Goal: Task Accomplishment & Management: Manage account settings

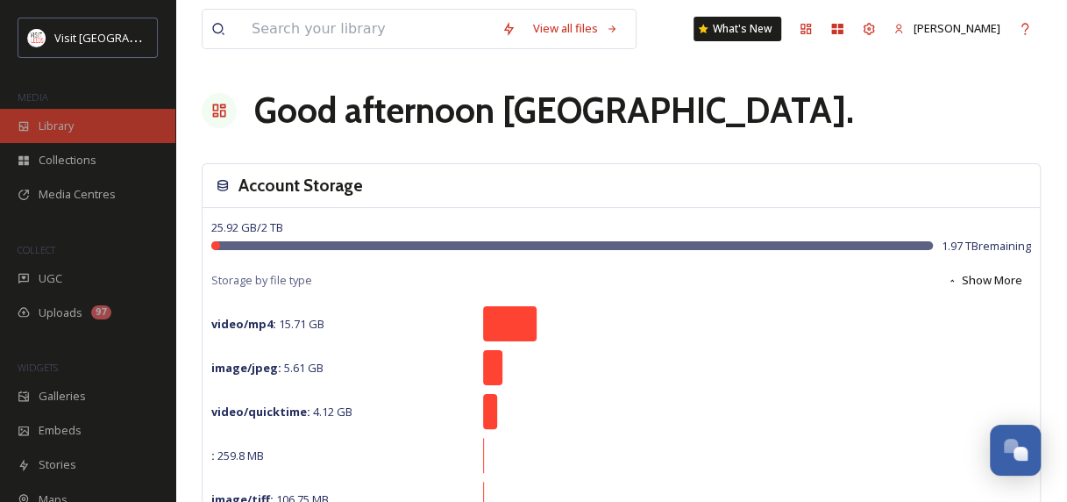
click at [90, 134] on div "Library" at bounding box center [87, 126] width 175 height 34
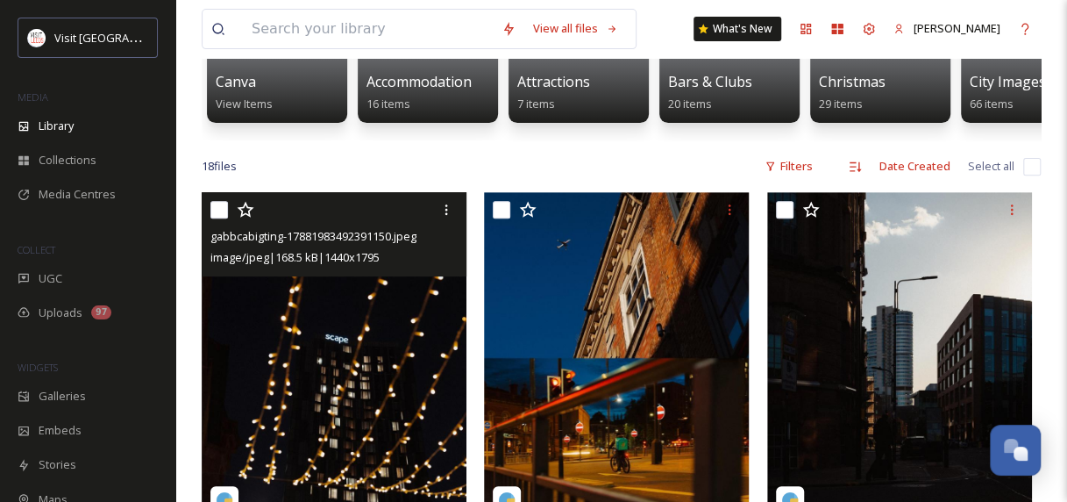
scroll to position [263, 0]
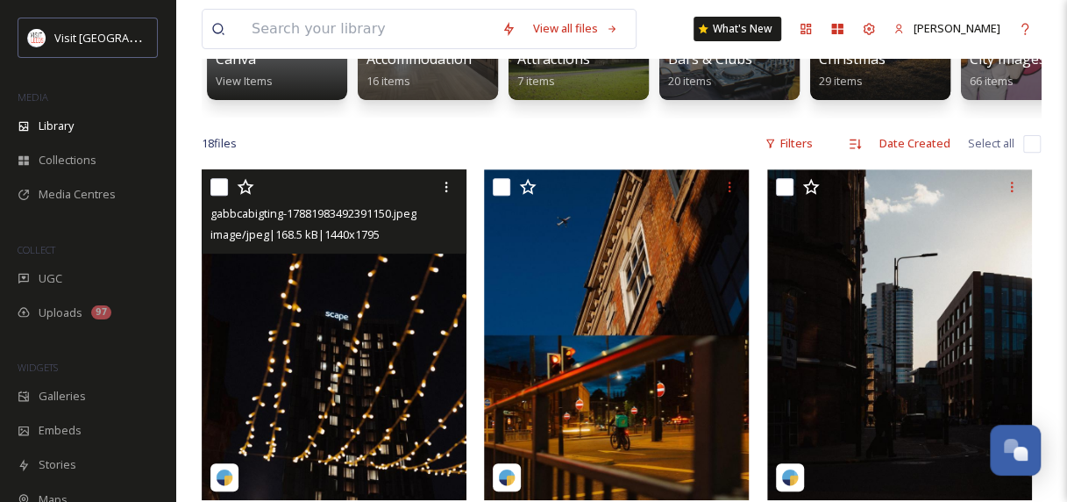
click at [216, 196] on input "checkbox" at bounding box center [219, 187] width 18 height 18
checkbox input "true"
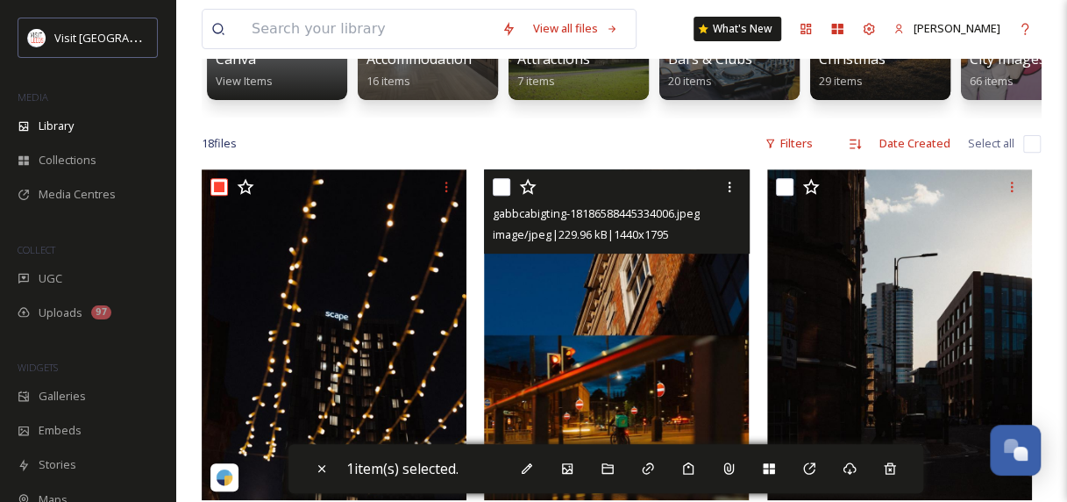
drag, startPoint x: 499, startPoint y: 202, endPoint x: 486, endPoint y: 202, distance: 13.2
click at [505, 196] on input "checkbox" at bounding box center [502, 187] width 18 height 18
checkbox input "true"
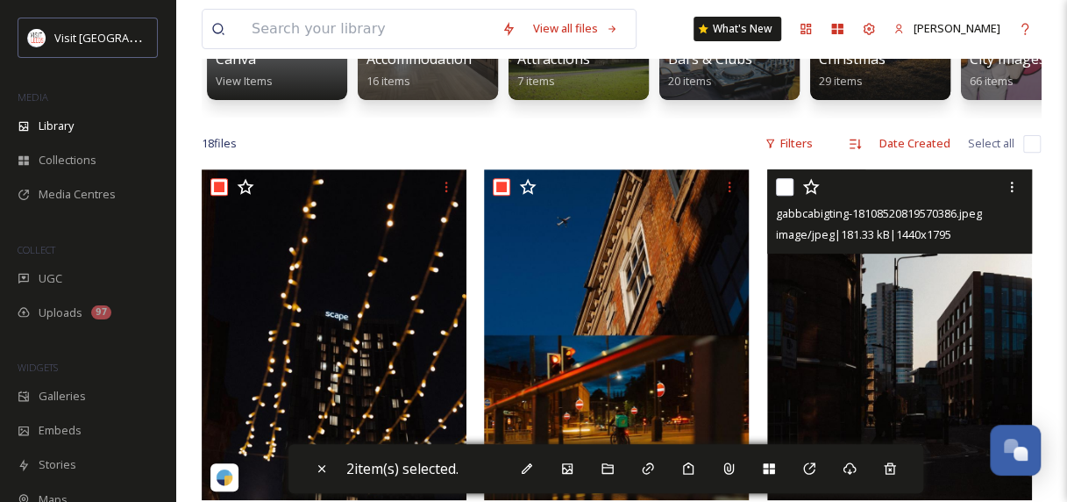
click at [780, 196] on input "checkbox" at bounding box center [785, 187] width 18 height 18
checkbox input "true"
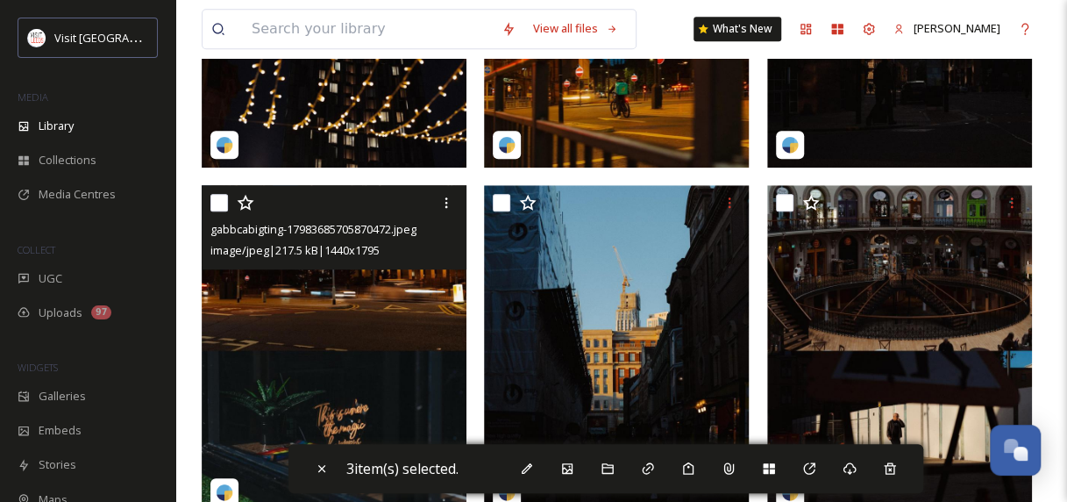
scroll to position [614, 0]
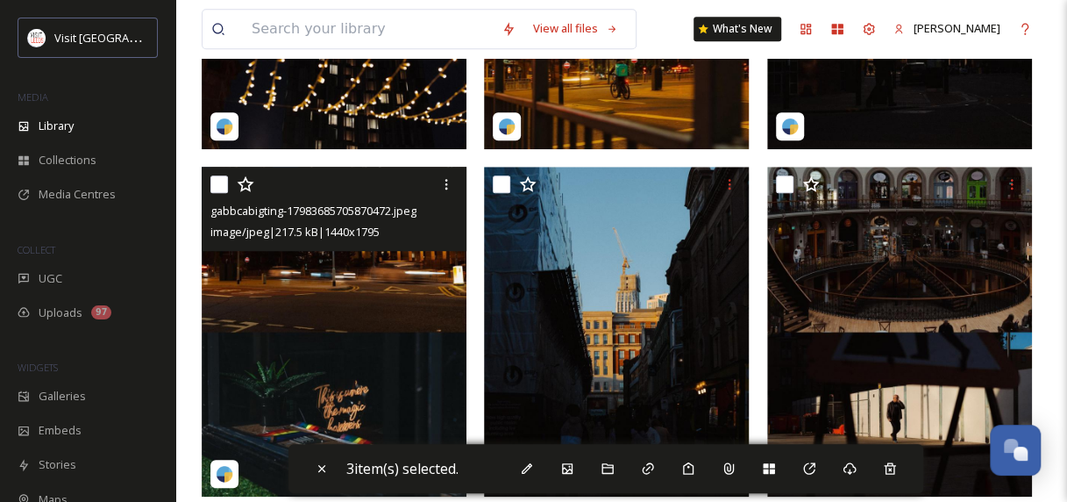
click at [224, 193] on input "checkbox" at bounding box center [219, 184] width 18 height 18
checkbox input "true"
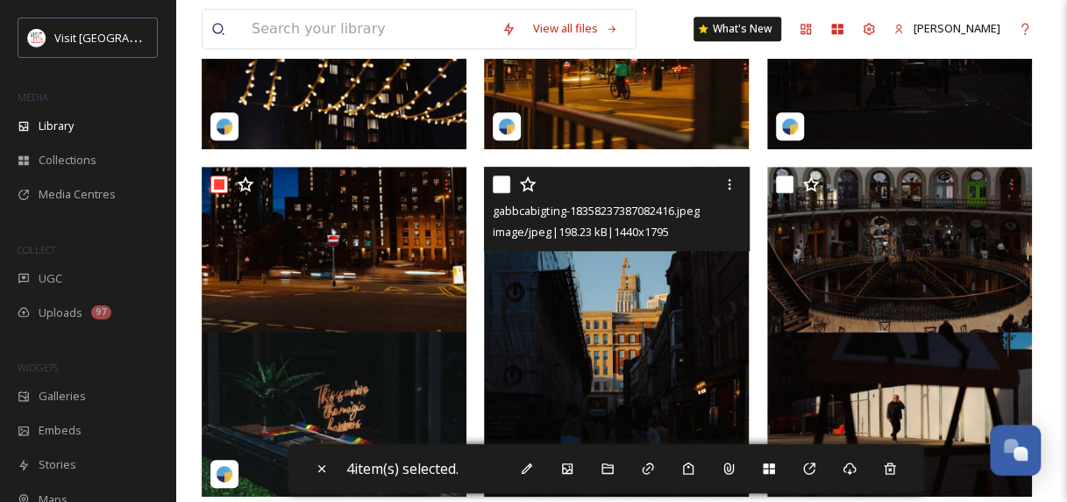
click at [503, 193] on input "checkbox" at bounding box center [502, 184] width 18 height 18
checkbox input "true"
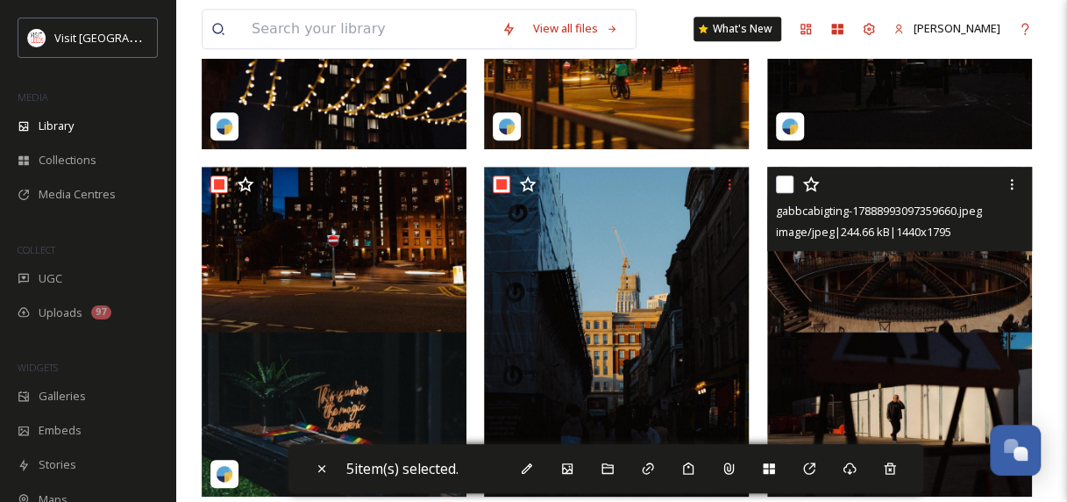
click at [782, 193] on input "checkbox" at bounding box center [785, 184] width 18 height 18
checkbox input "true"
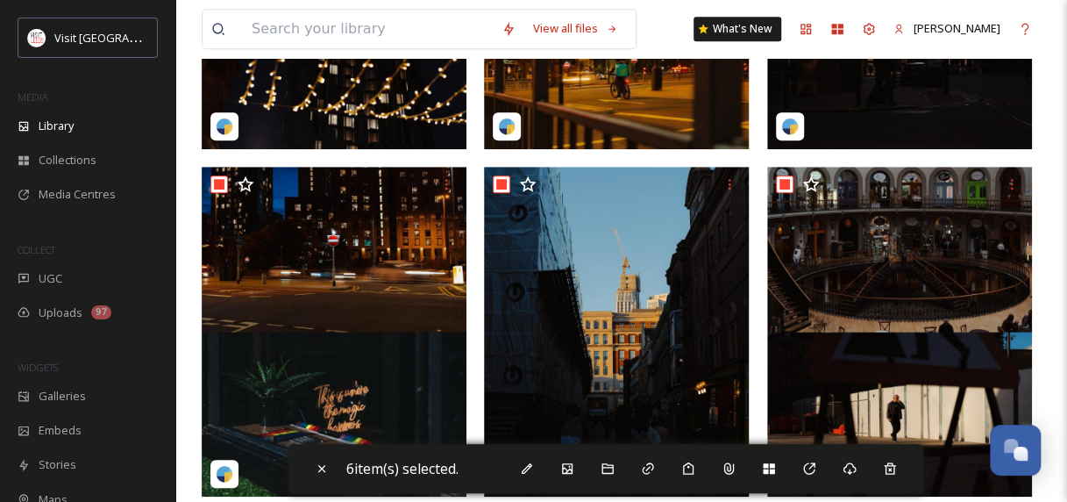
scroll to position [965, 0]
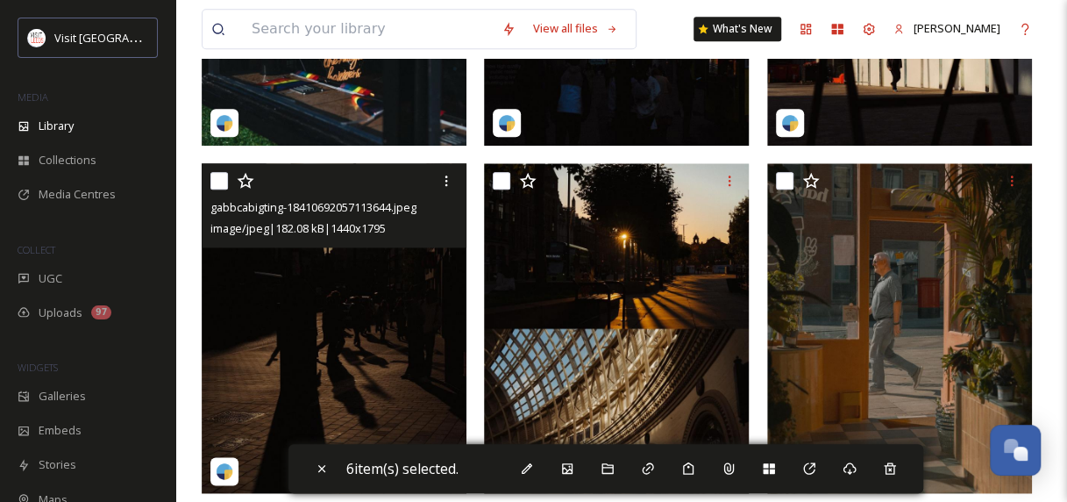
click at [221, 189] on input "checkbox" at bounding box center [219, 181] width 18 height 18
checkbox input "false"
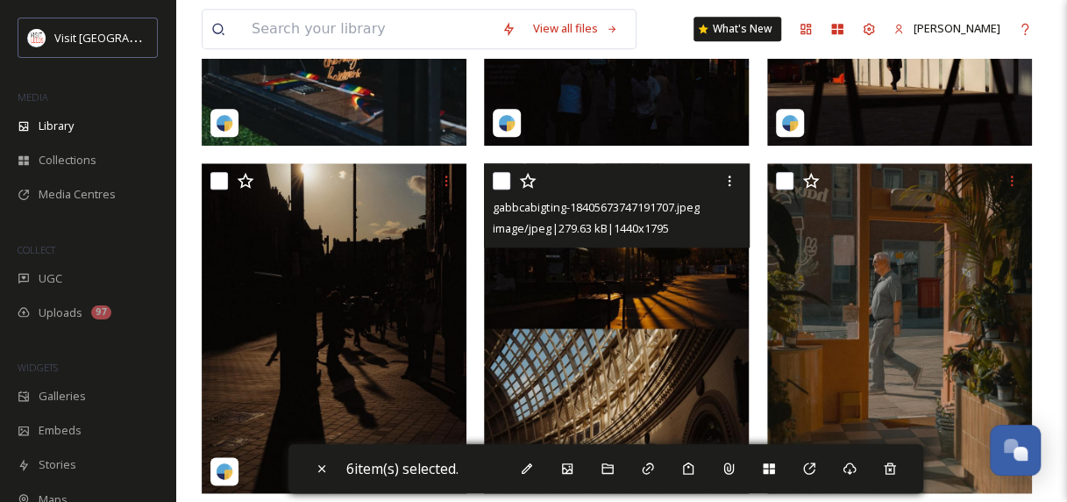
click at [504, 189] on input "checkbox" at bounding box center [502, 181] width 18 height 18
checkbox input "true"
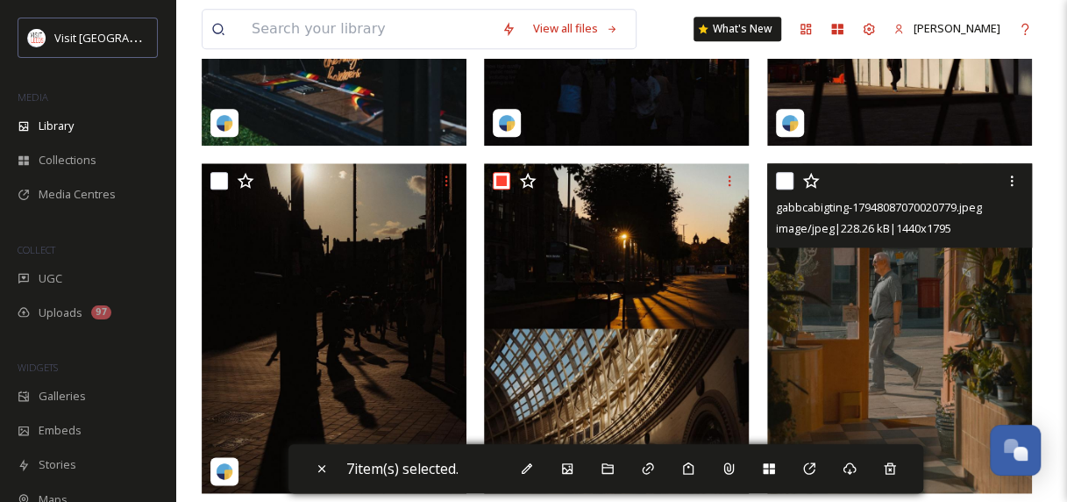
click at [788, 189] on input "checkbox" at bounding box center [785, 181] width 18 height 18
checkbox input "true"
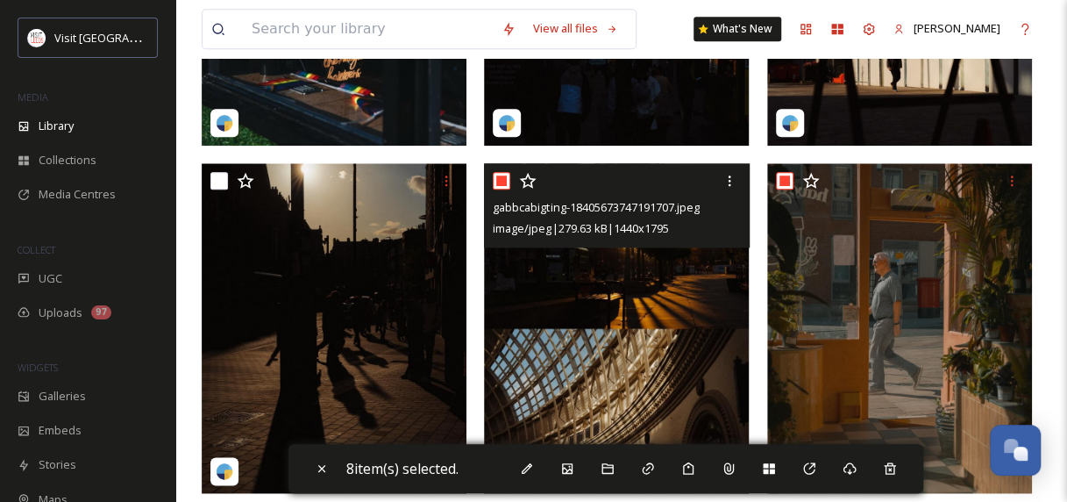
scroll to position [1225, 0]
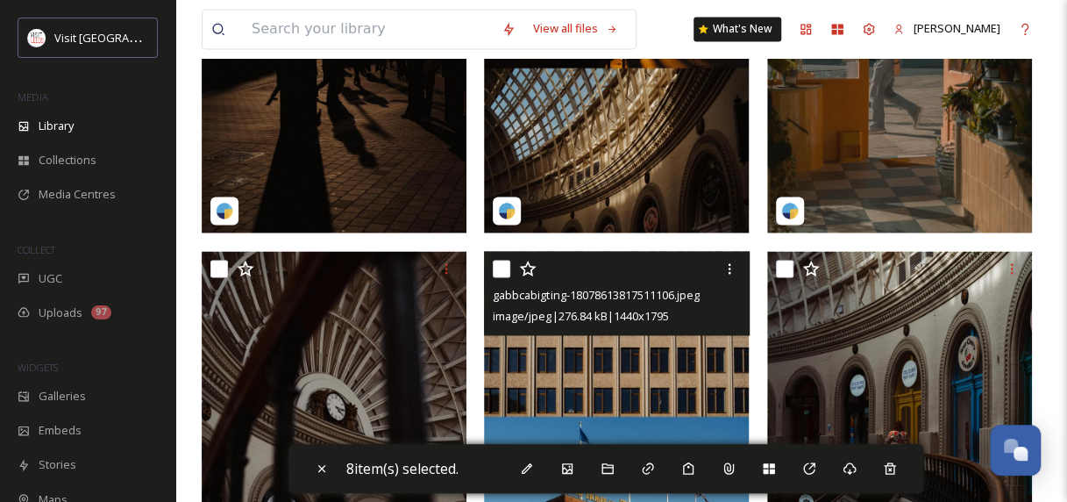
click at [217, 251] on img at bounding box center [334, 416] width 265 height 330
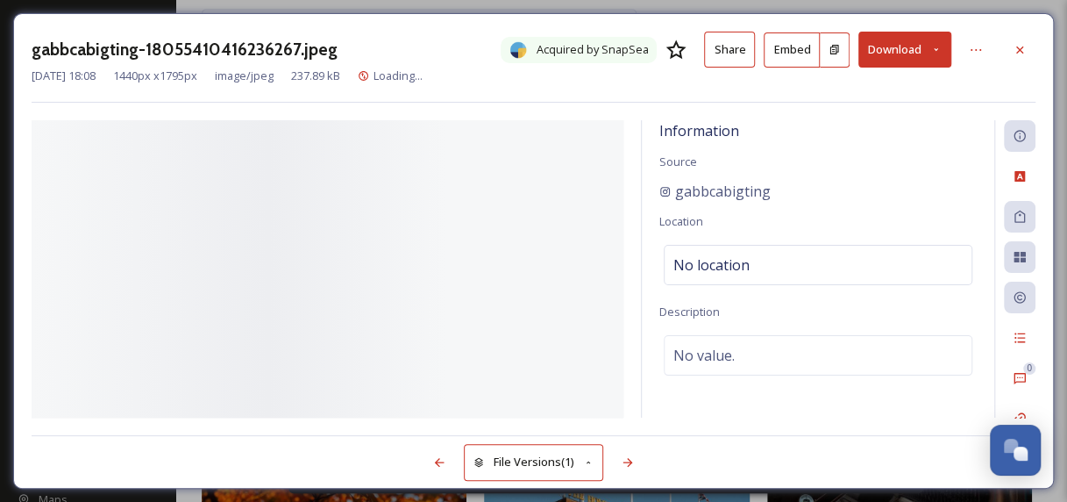
scroll to position [1403, 0]
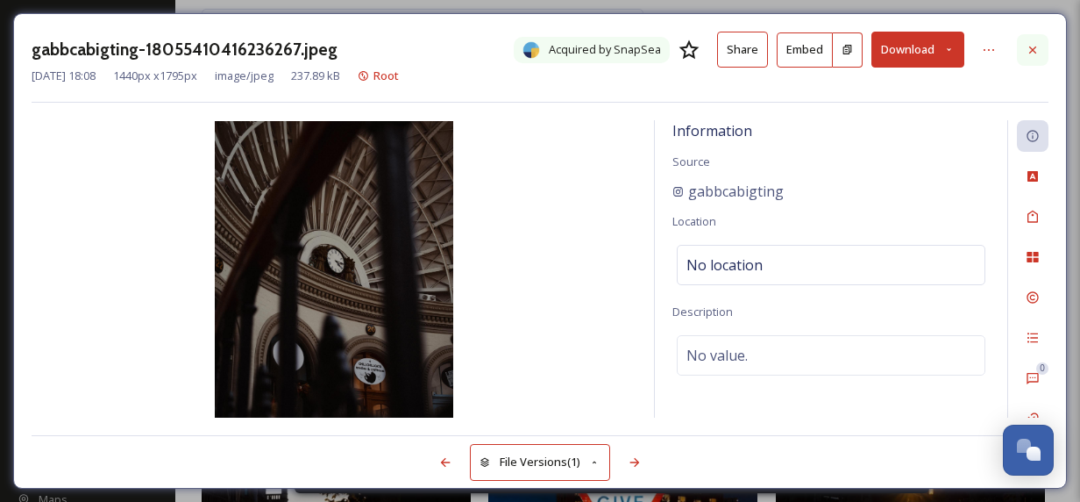
click at [1038, 43] on icon at bounding box center [1033, 50] width 14 height 14
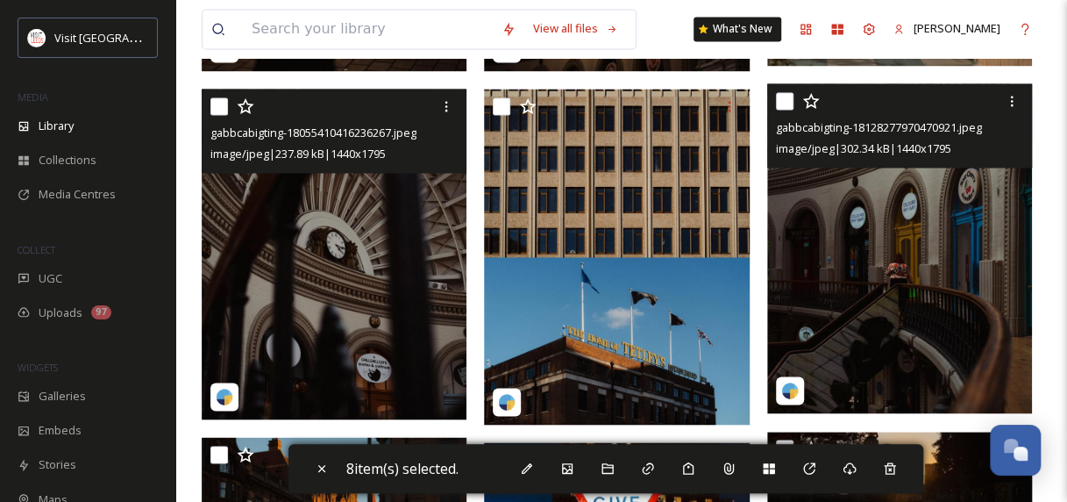
click at [791, 107] on input "checkbox" at bounding box center [785, 101] width 18 height 18
checkbox input "true"
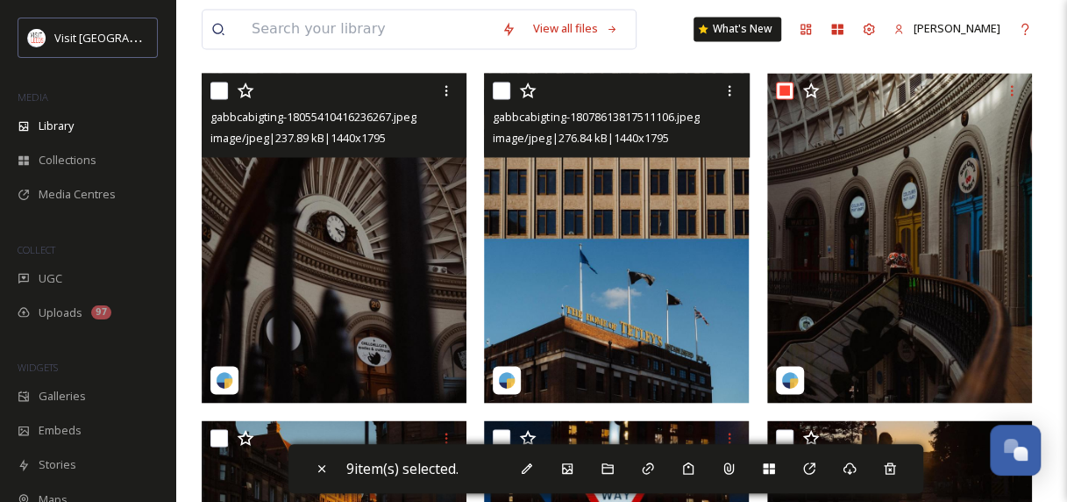
click at [503, 99] on input "checkbox" at bounding box center [502, 91] width 18 height 18
checkbox input "true"
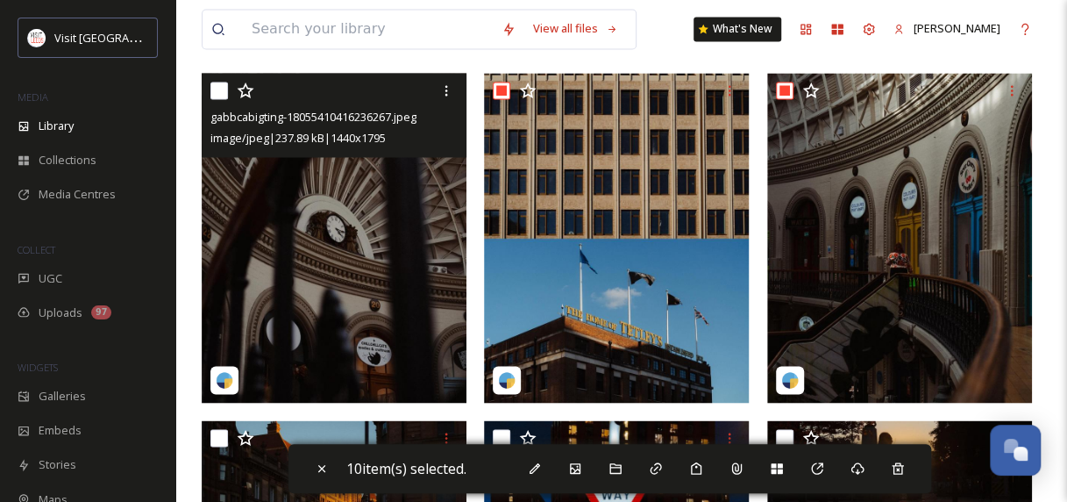
click at [219, 99] on input "checkbox" at bounding box center [219, 91] width 18 height 18
checkbox input "true"
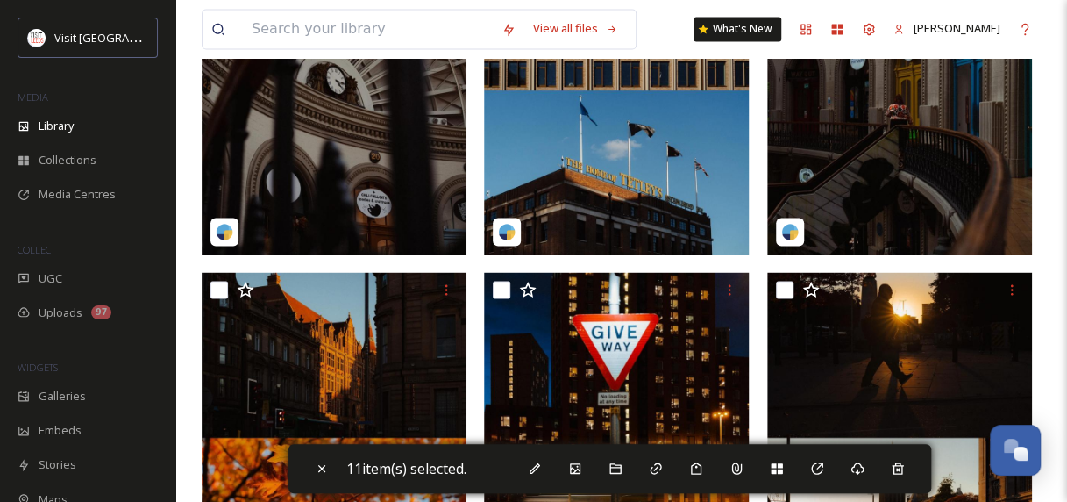
scroll to position [1754, 0]
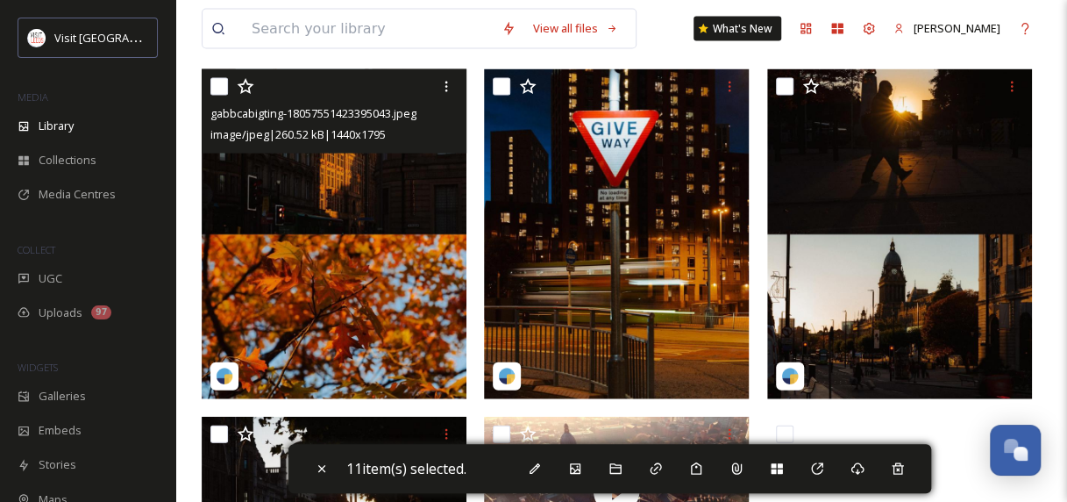
click at [222, 94] on input "checkbox" at bounding box center [219, 87] width 18 height 18
checkbox input "true"
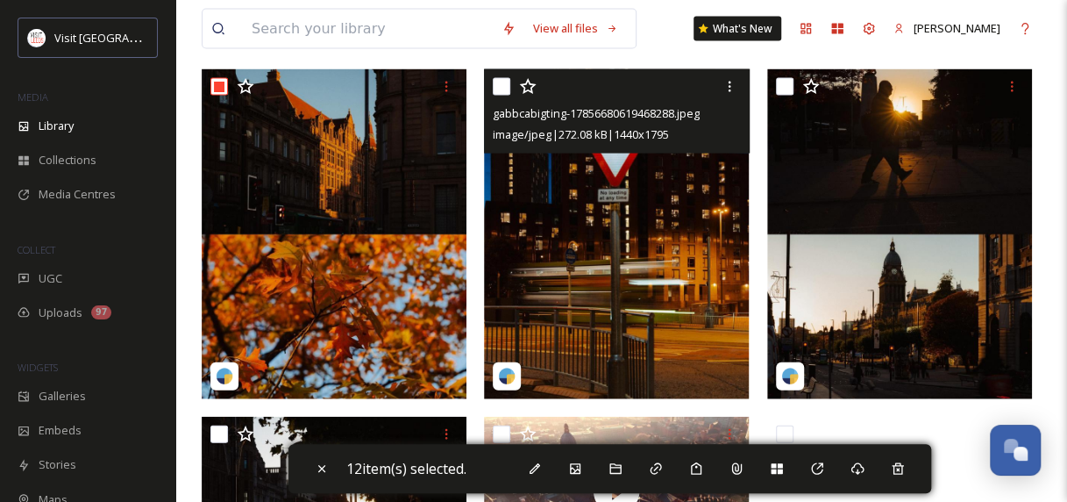
click at [503, 96] on input "checkbox" at bounding box center [502, 87] width 18 height 18
checkbox input "true"
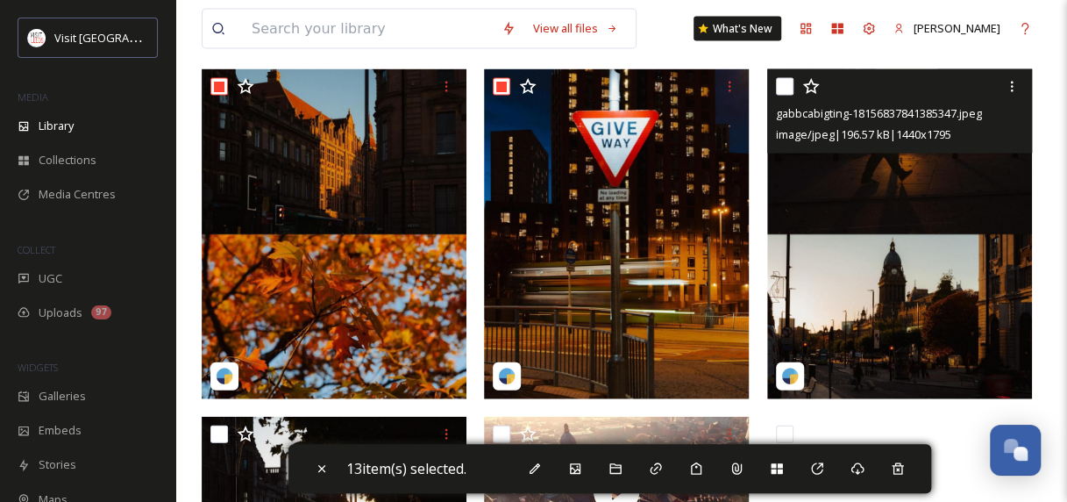
click at [786, 96] on input "checkbox" at bounding box center [785, 87] width 18 height 18
checkbox input "true"
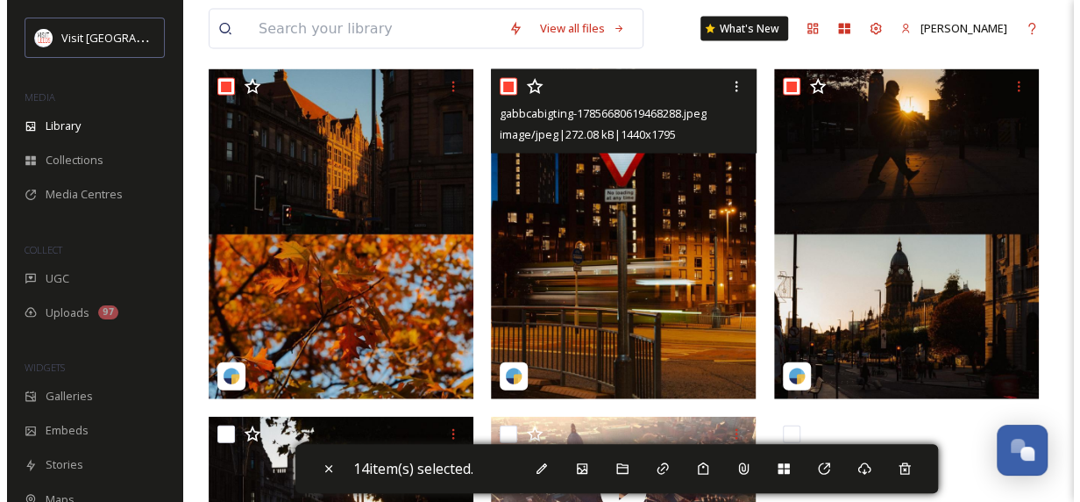
scroll to position [2041, 0]
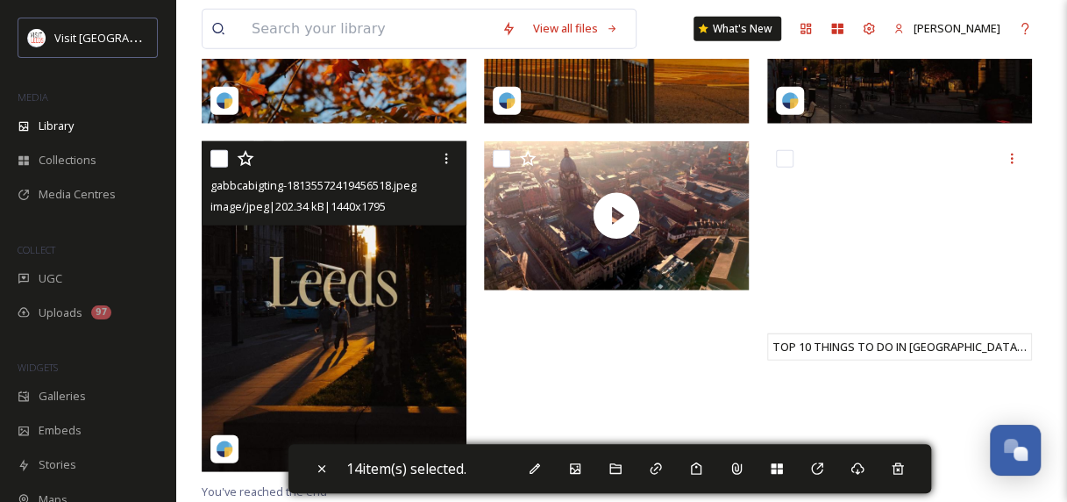
click at [224, 157] on input "checkbox" at bounding box center [219, 159] width 18 height 18
checkbox input "true"
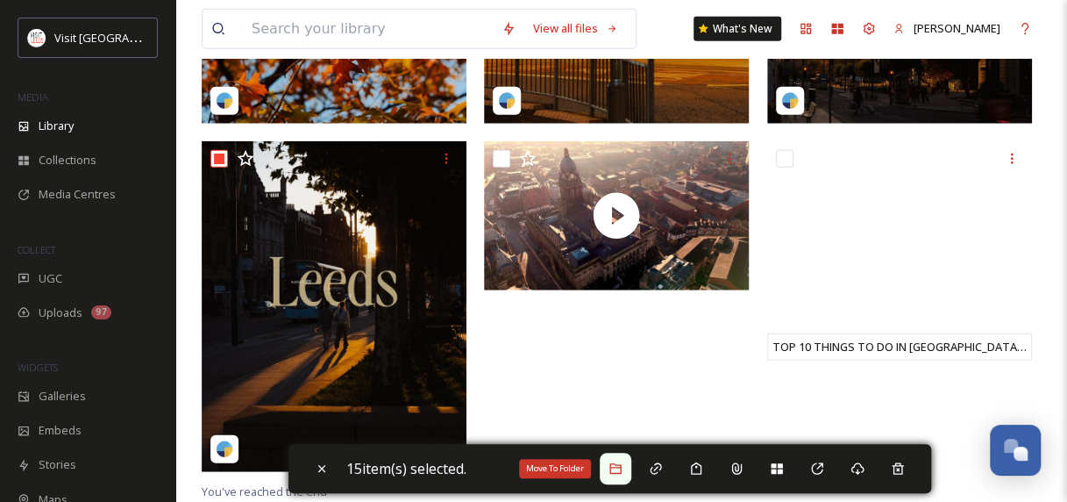
click at [630, 466] on div "Move To Folder" at bounding box center [616, 468] width 32 height 32
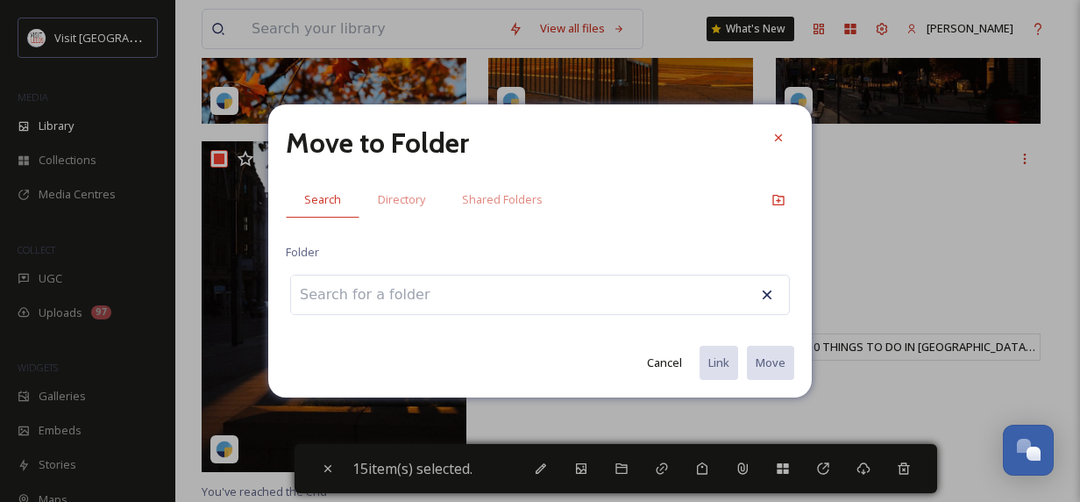
click at [495, 286] on div at bounding box center [540, 294] width 500 height 40
click at [362, 302] on input at bounding box center [387, 294] width 193 height 39
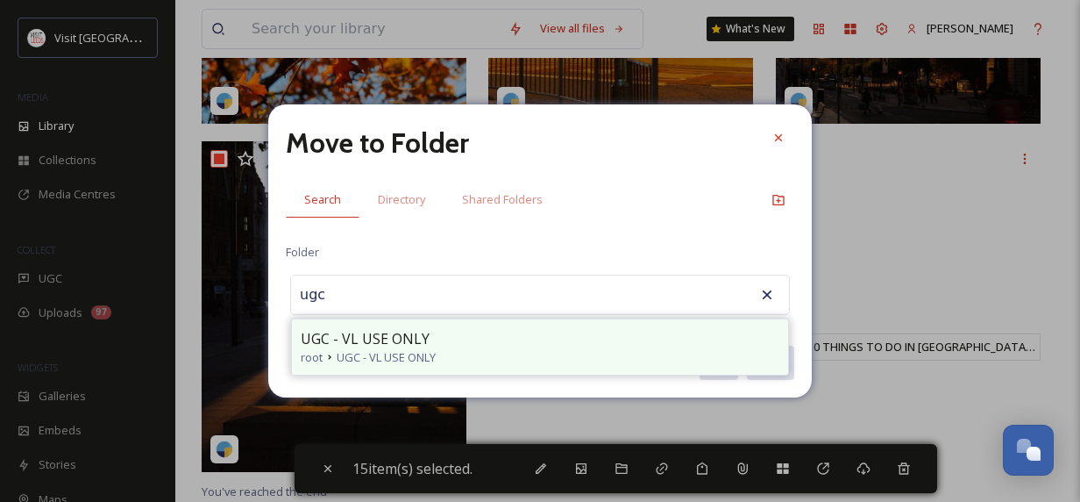
click at [465, 338] on div "UGC - VL USE ONLY" at bounding box center [540, 338] width 479 height 21
type input "UGC - VL USE ONLY"
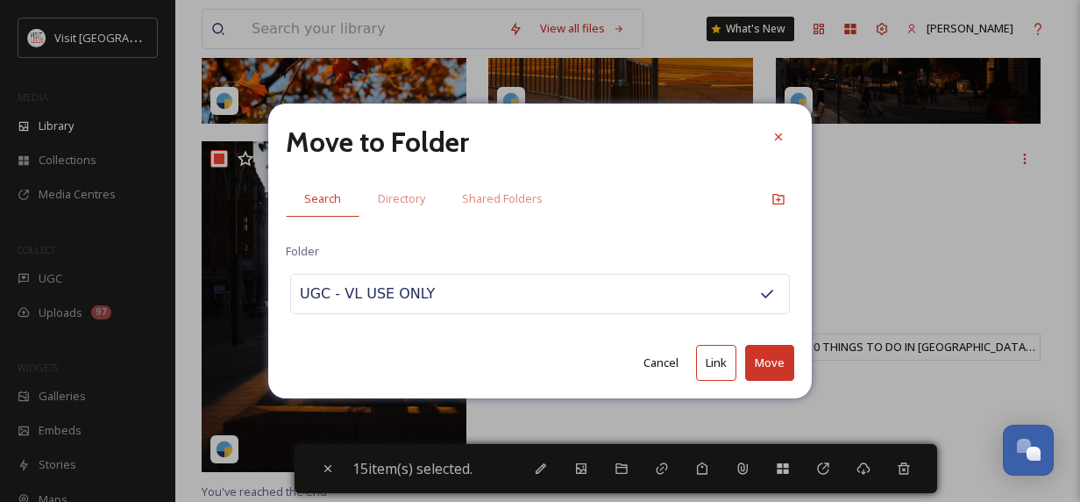
click at [759, 355] on button "Move" at bounding box center [769, 363] width 49 height 36
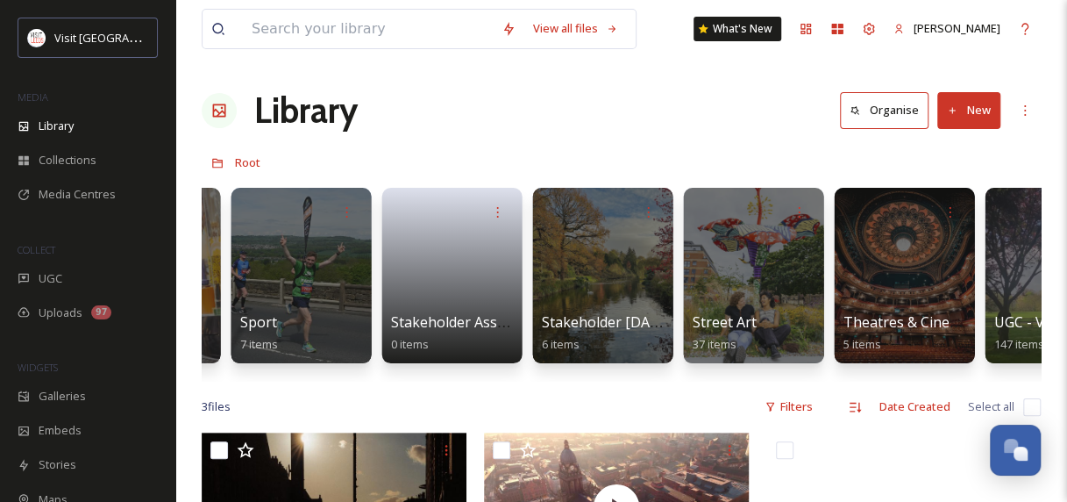
scroll to position [0, 2026]
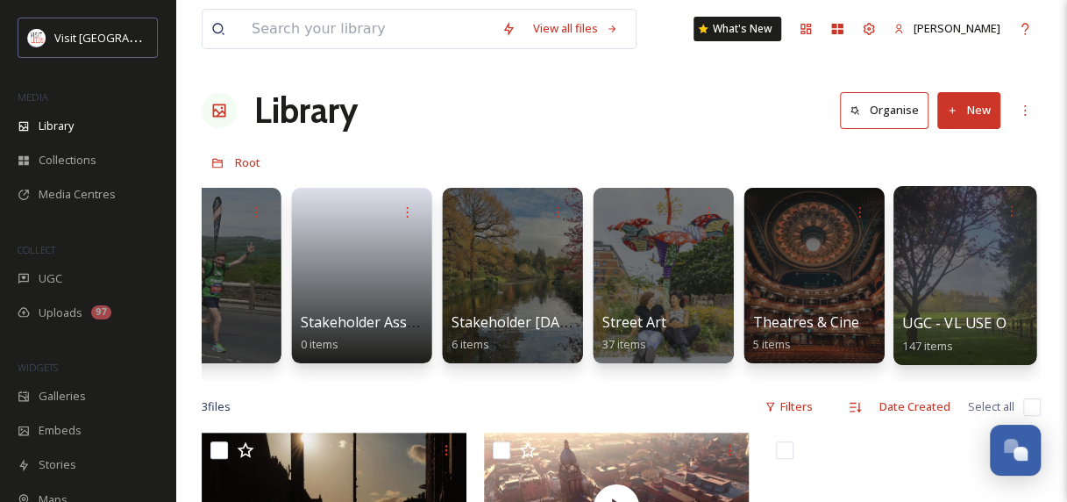
click at [954, 293] on div at bounding box center [964, 275] width 143 height 179
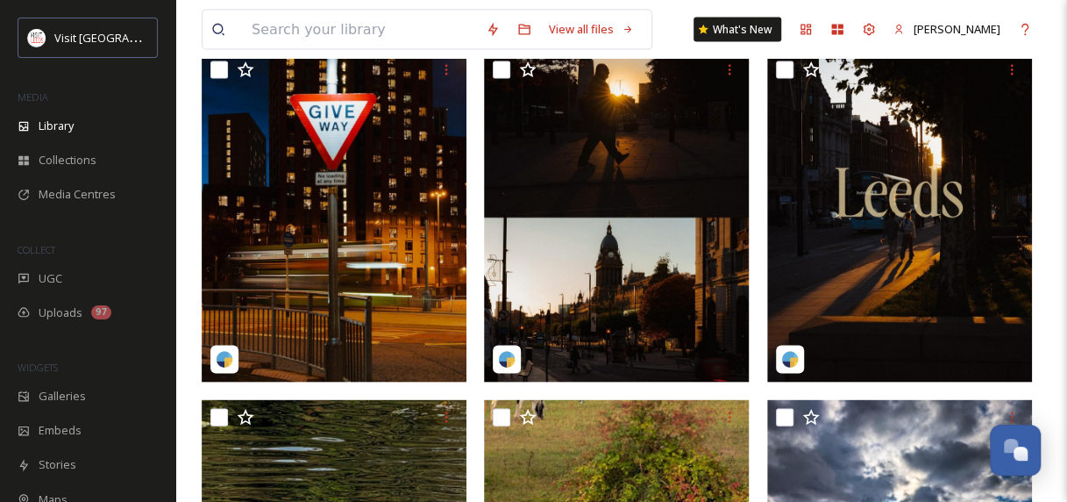
scroll to position [1491, 0]
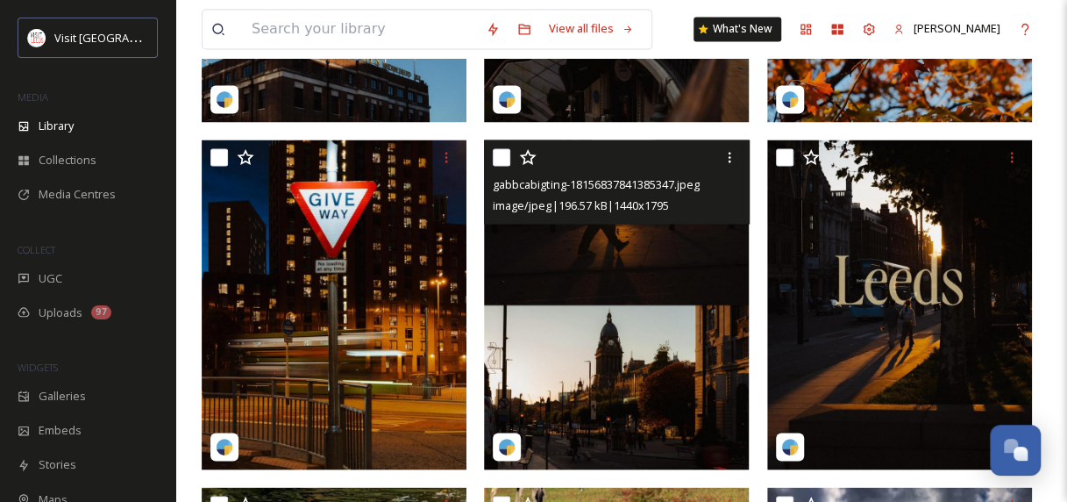
click at [597, 344] on img at bounding box center [616, 304] width 265 height 330
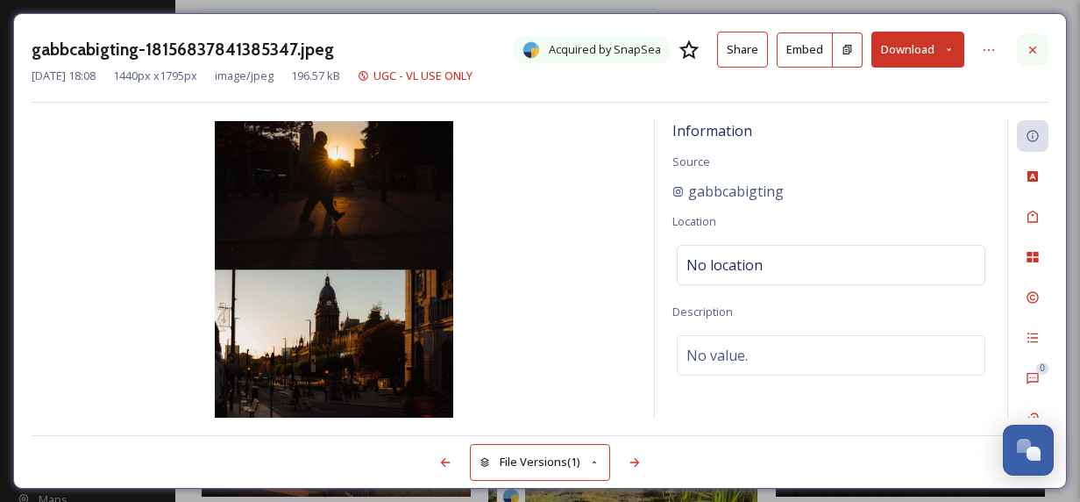
click at [1041, 49] on div at bounding box center [1033, 50] width 32 height 32
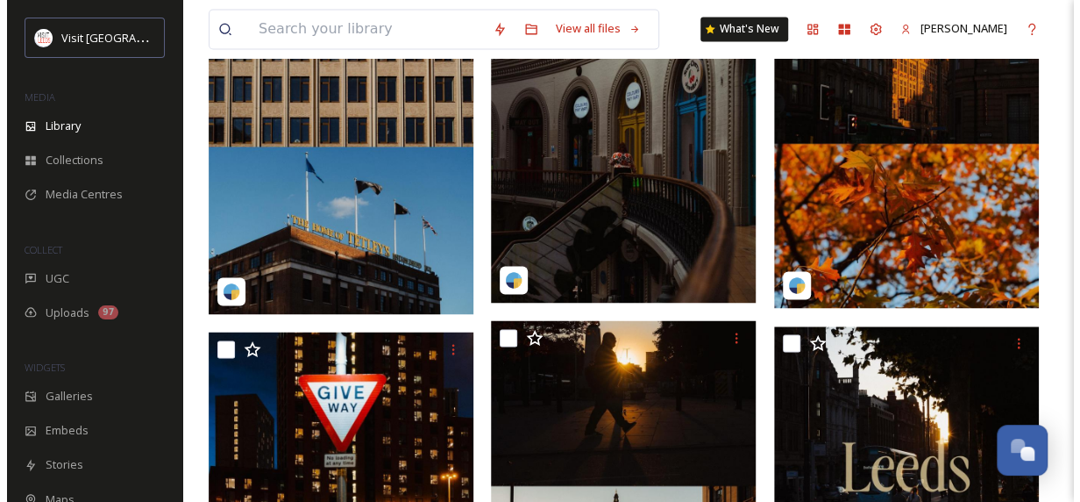
scroll to position [1666, 0]
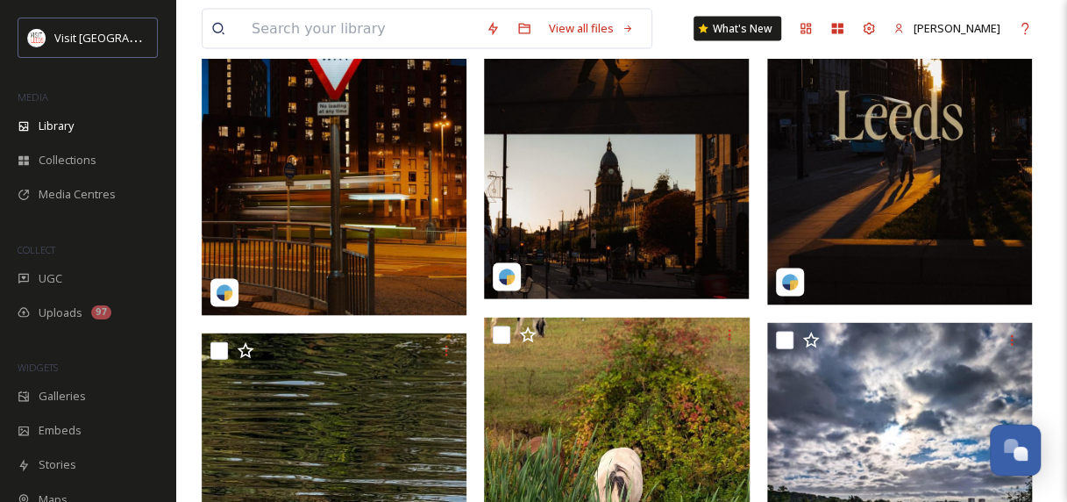
click at [621, 212] on img at bounding box center [616, 134] width 265 height 330
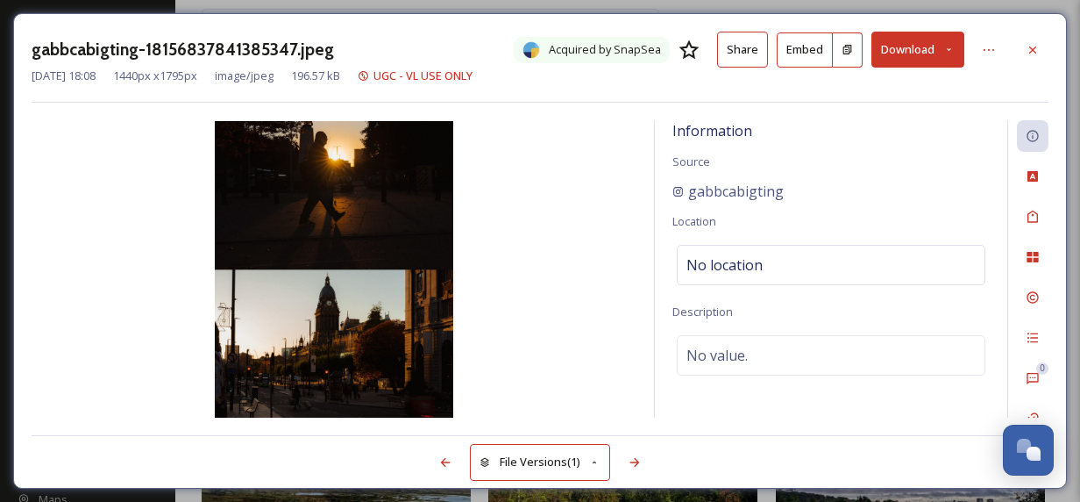
click at [928, 51] on button "Download" at bounding box center [918, 50] width 93 height 36
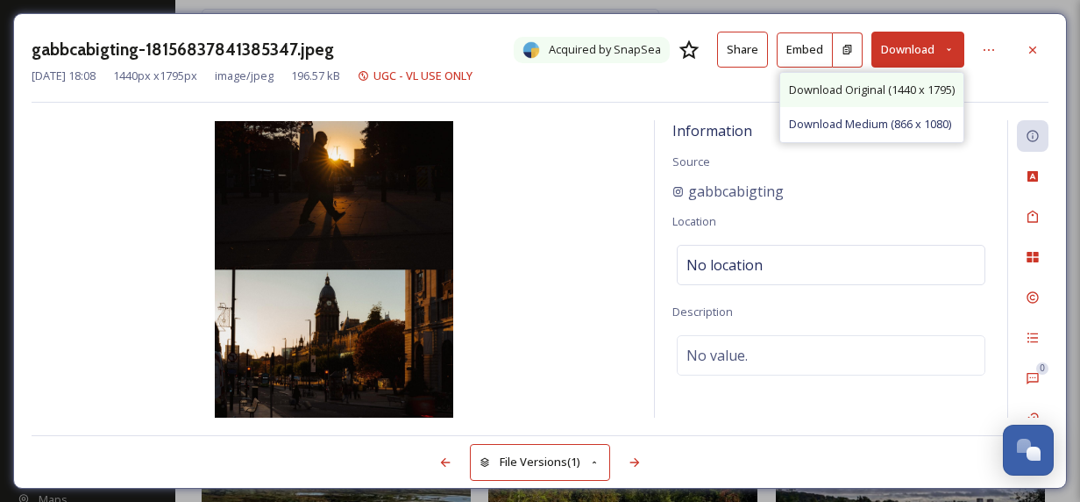
click at [898, 90] on span "Download Original (1440 x 1795)" at bounding box center [872, 90] width 166 height 17
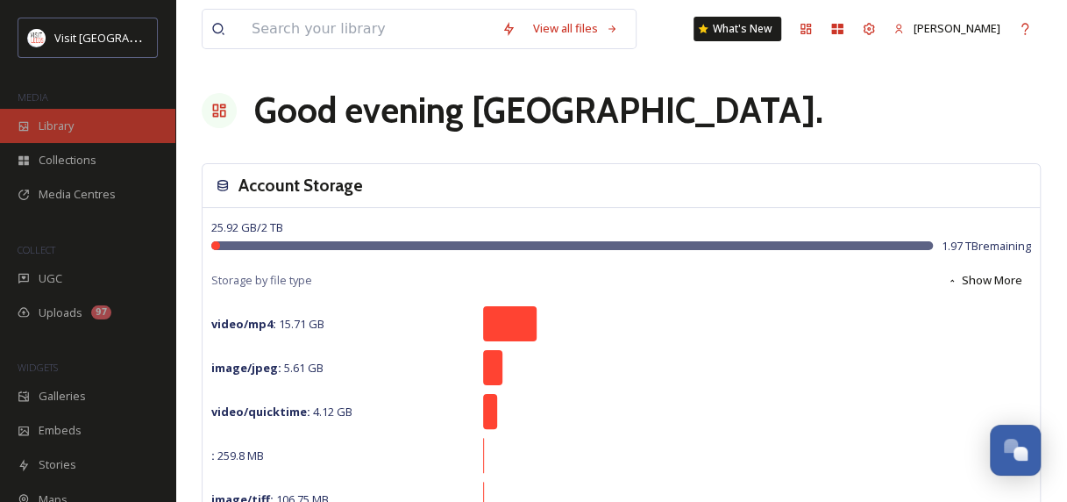
click at [69, 128] on span "Library" at bounding box center [56, 125] width 35 height 17
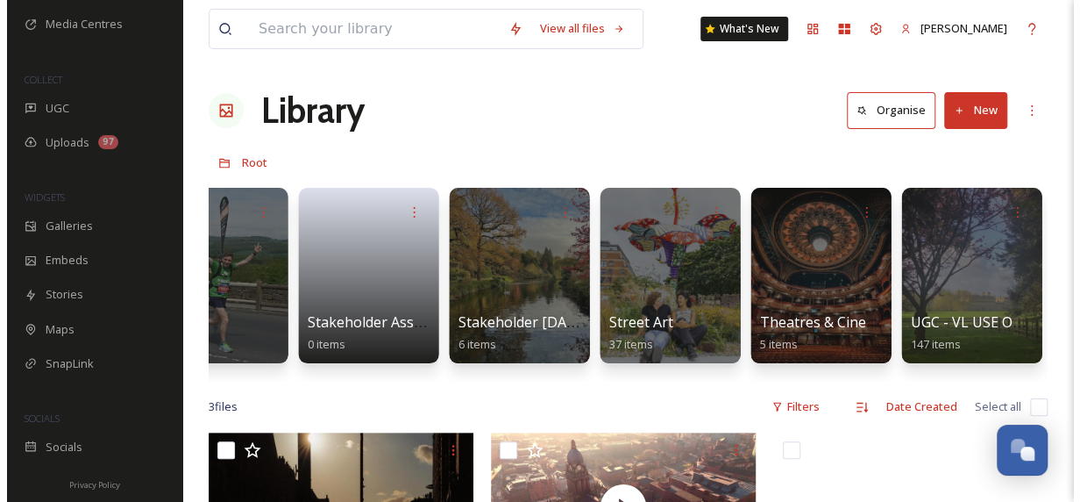
scroll to position [263, 0]
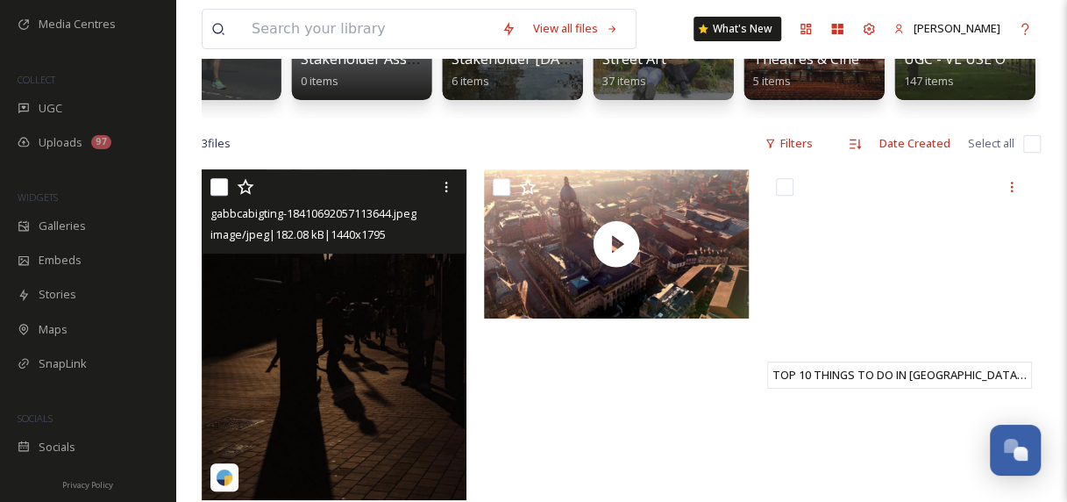
click at [218, 196] on input "checkbox" at bounding box center [219, 187] width 18 height 18
checkbox input "true"
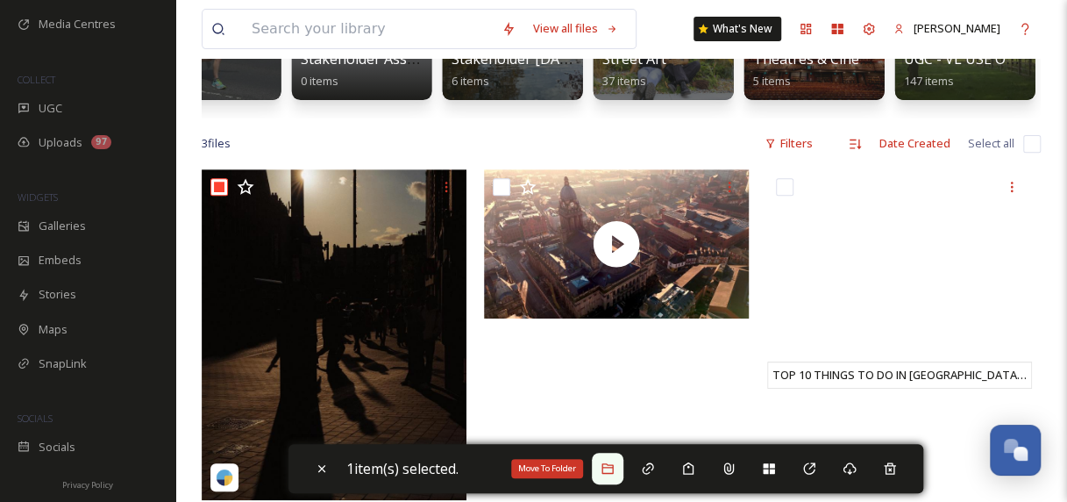
click at [607, 466] on icon at bounding box center [607, 468] width 11 height 11
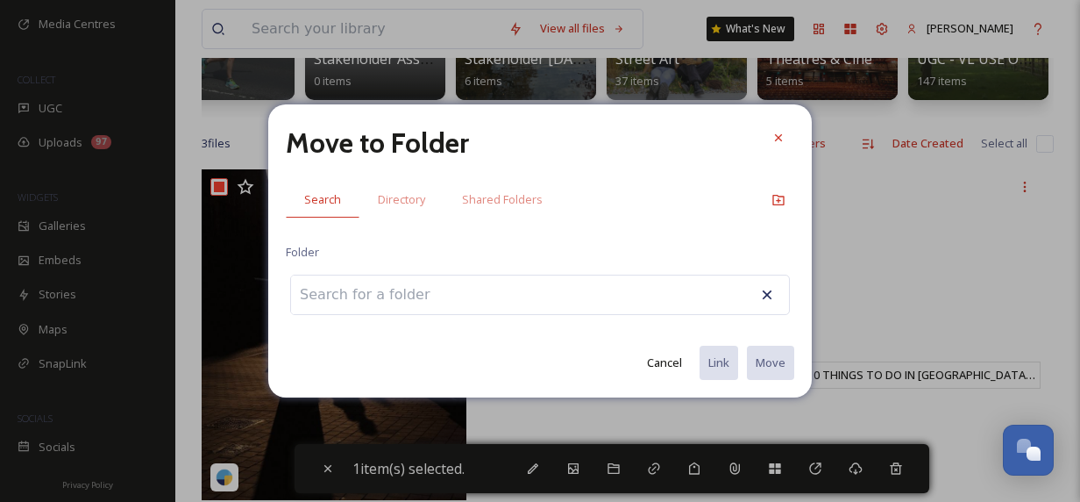
click at [542, 291] on div at bounding box center [540, 294] width 500 height 40
click at [394, 295] on input at bounding box center [387, 294] width 193 height 39
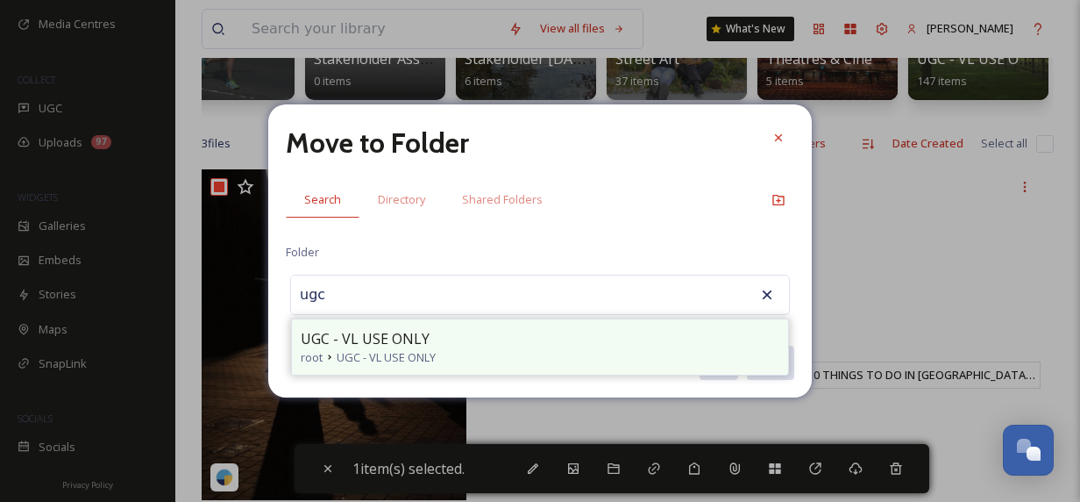
click at [374, 339] on span "UGC - VL USE ONLY" at bounding box center [365, 338] width 129 height 21
type input "UGC - VL USE ONLY"
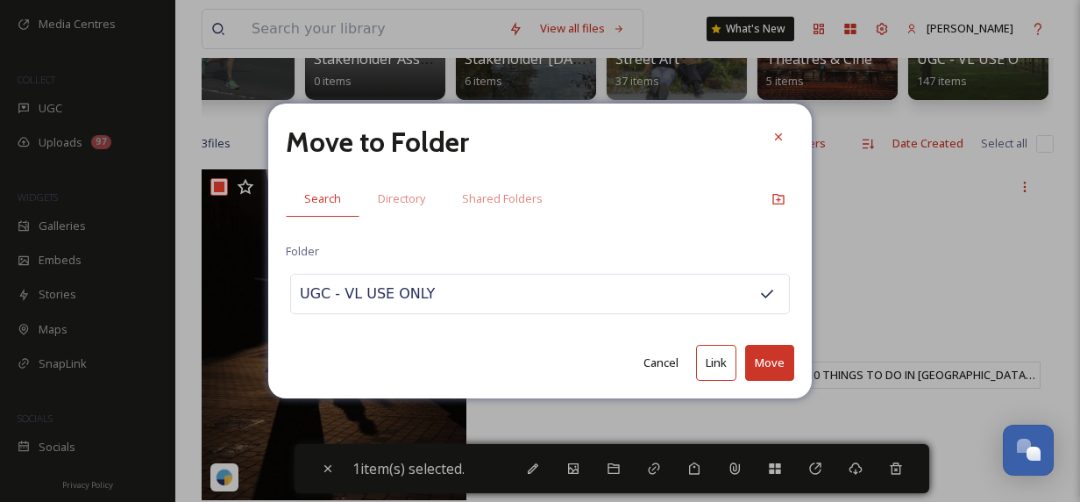
click at [791, 349] on button "Move" at bounding box center [769, 363] width 49 height 36
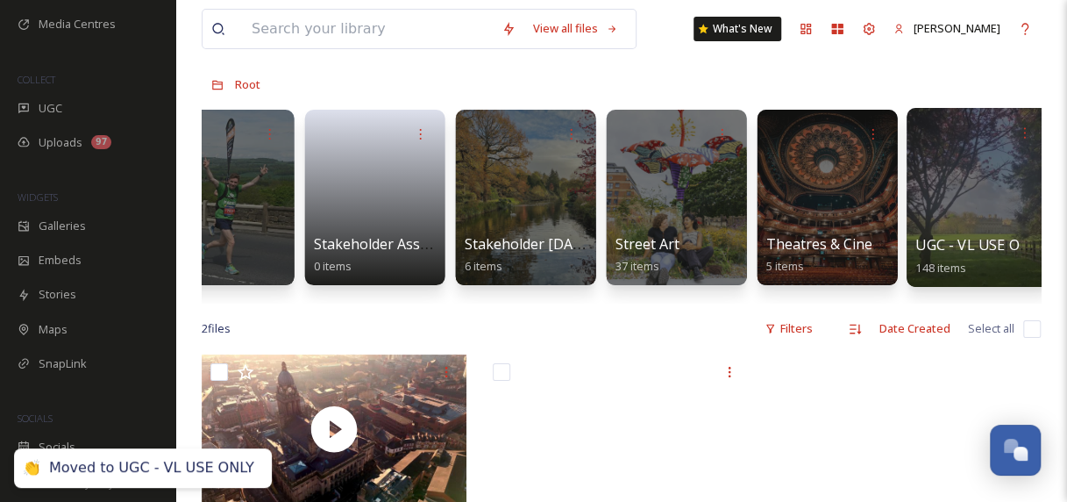
scroll to position [0, 0]
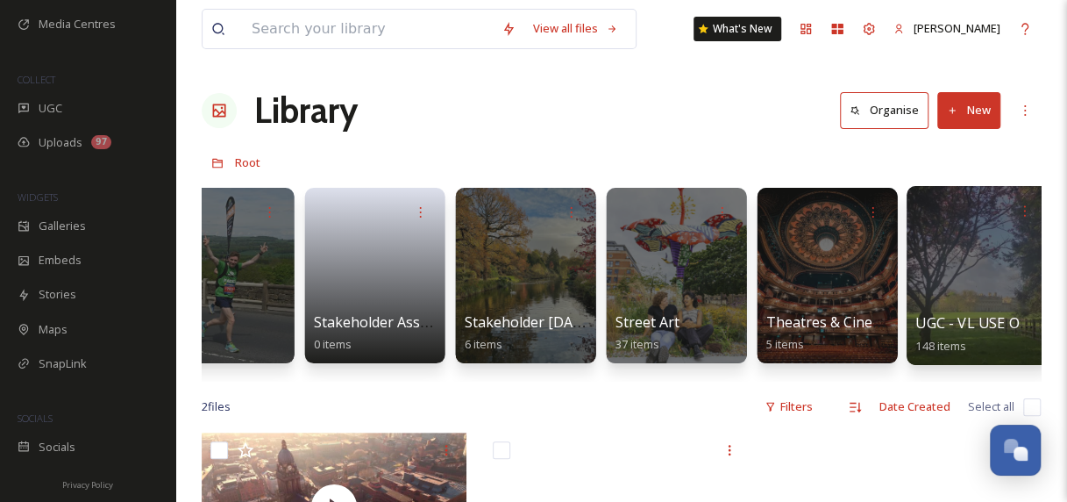
click at [1010, 314] on span "UGC - VL USE ONLY" at bounding box center [982, 322] width 132 height 19
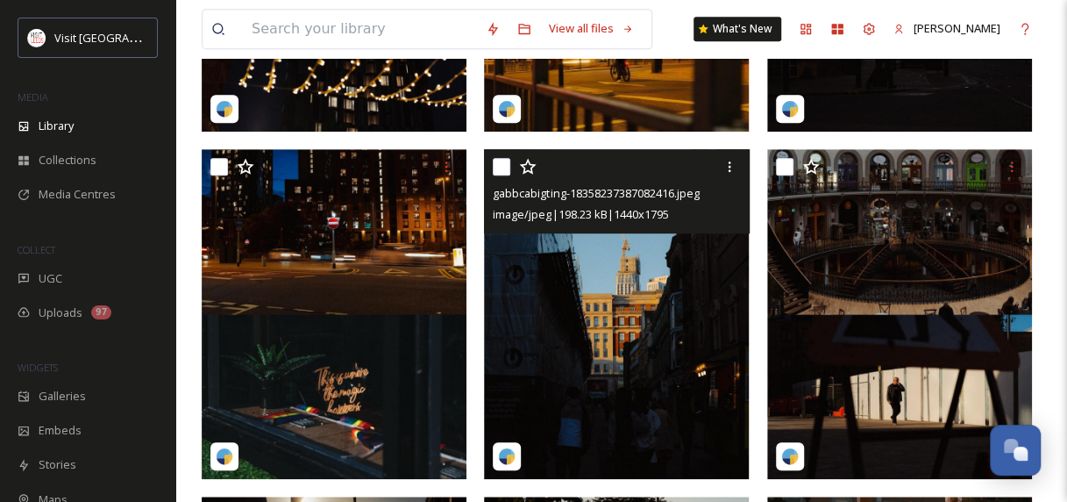
scroll to position [789, 0]
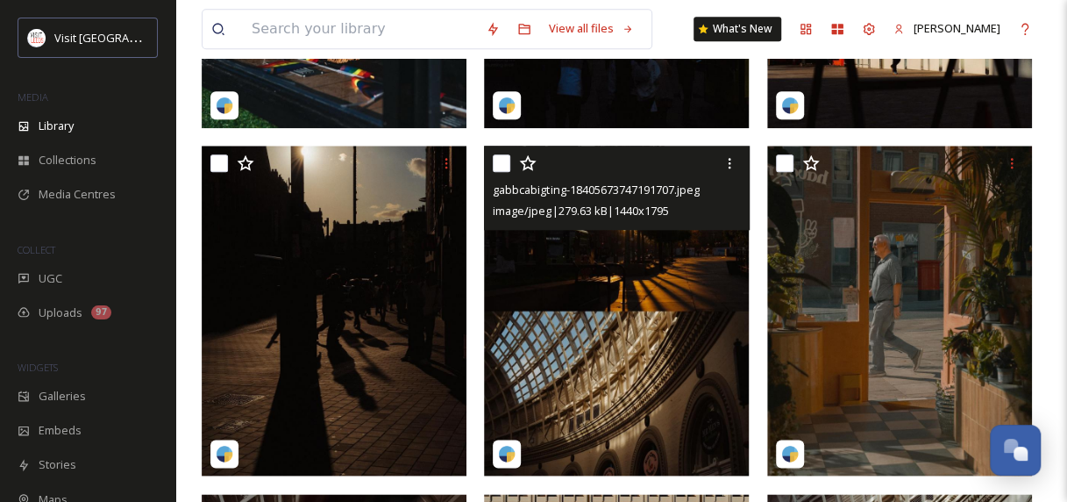
click at [647, 340] on img at bounding box center [616, 311] width 265 height 330
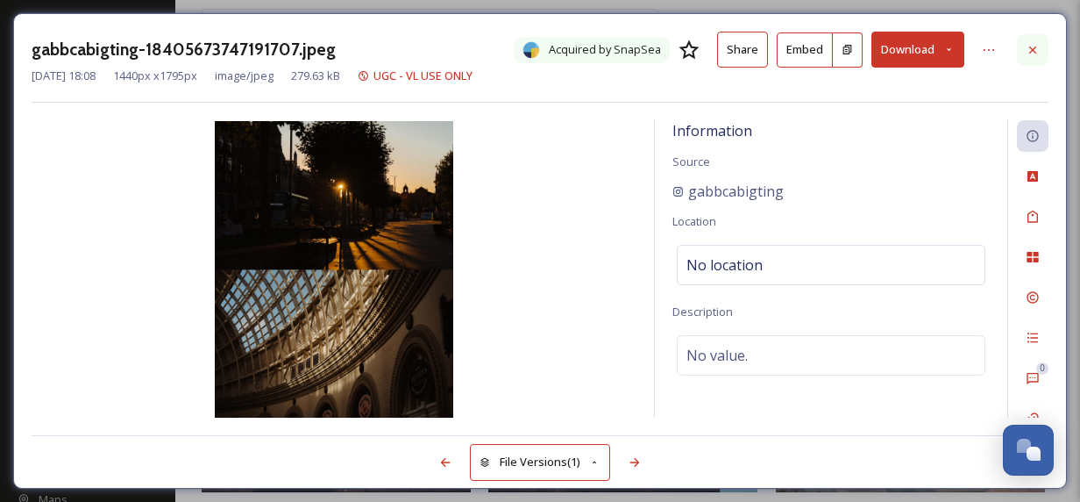
click at [1045, 49] on div at bounding box center [1033, 50] width 32 height 32
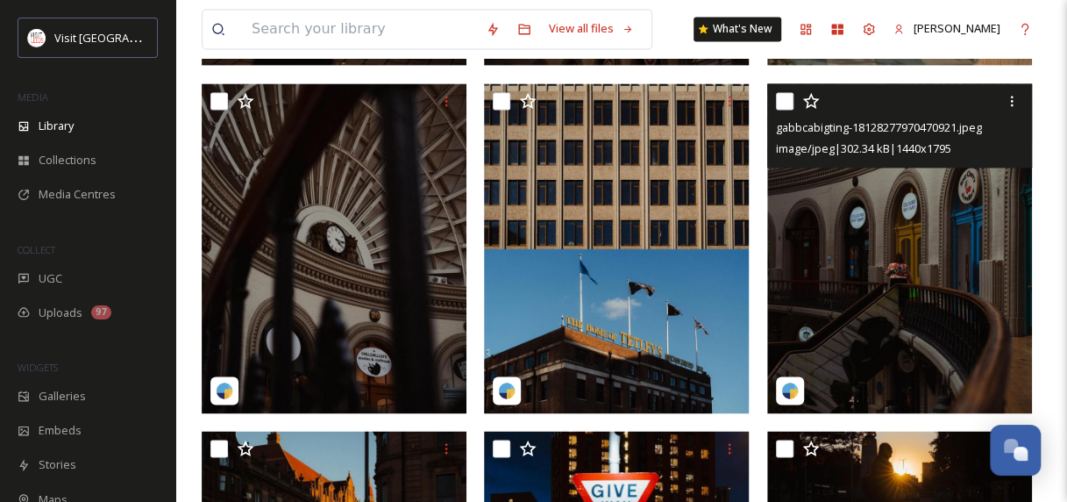
scroll to position [1228, 0]
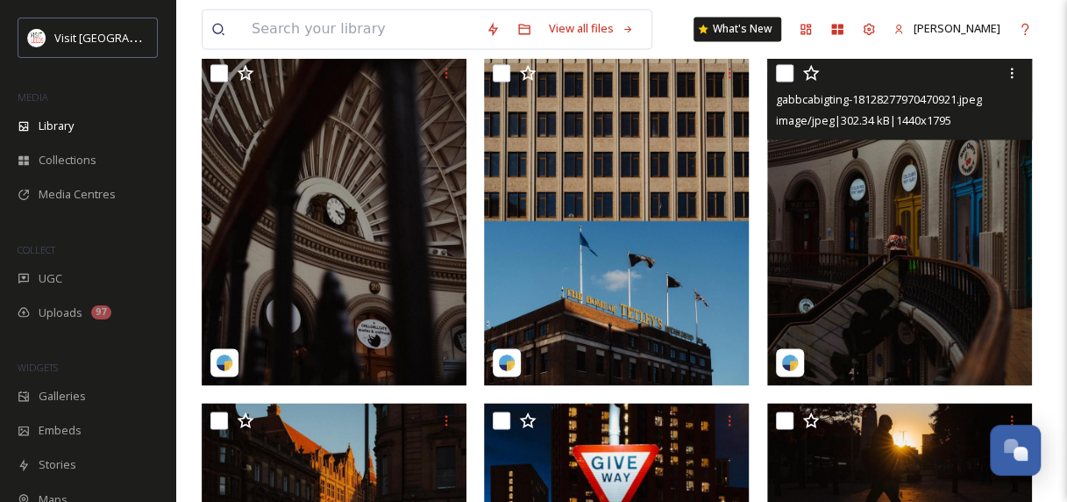
click at [956, 294] on img at bounding box center [899, 220] width 265 height 330
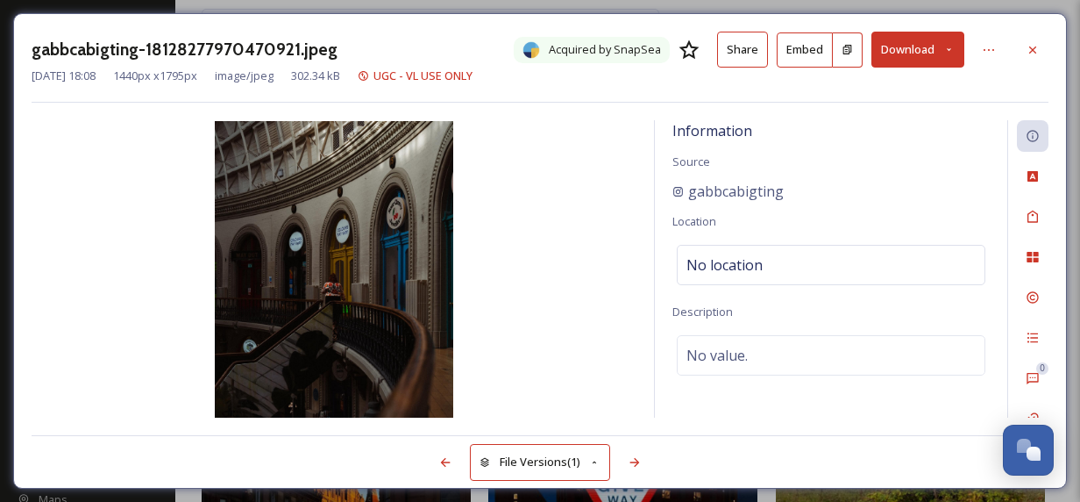
click at [950, 50] on icon at bounding box center [949, 49] width 4 height 3
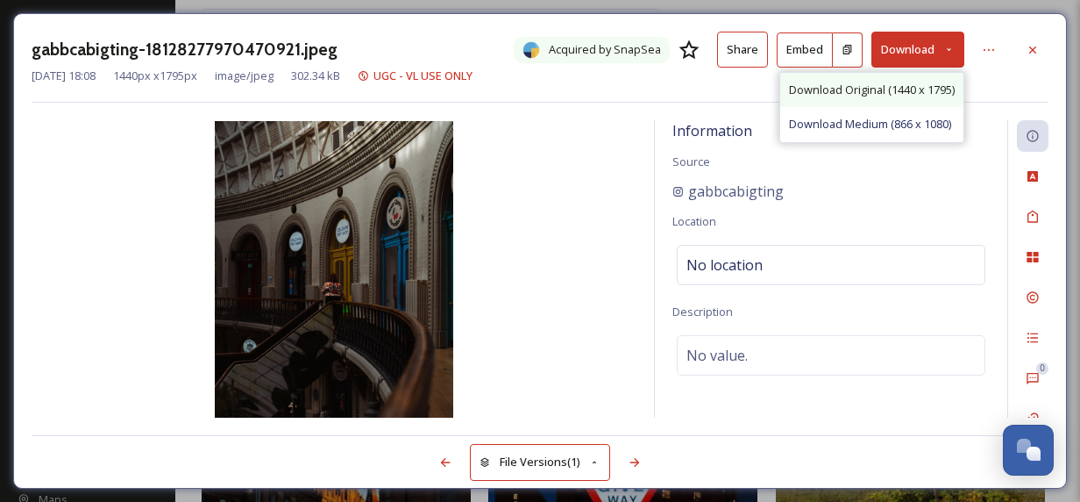
click at [903, 88] on span "Download Original (1440 x 1795)" at bounding box center [872, 90] width 166 height 17
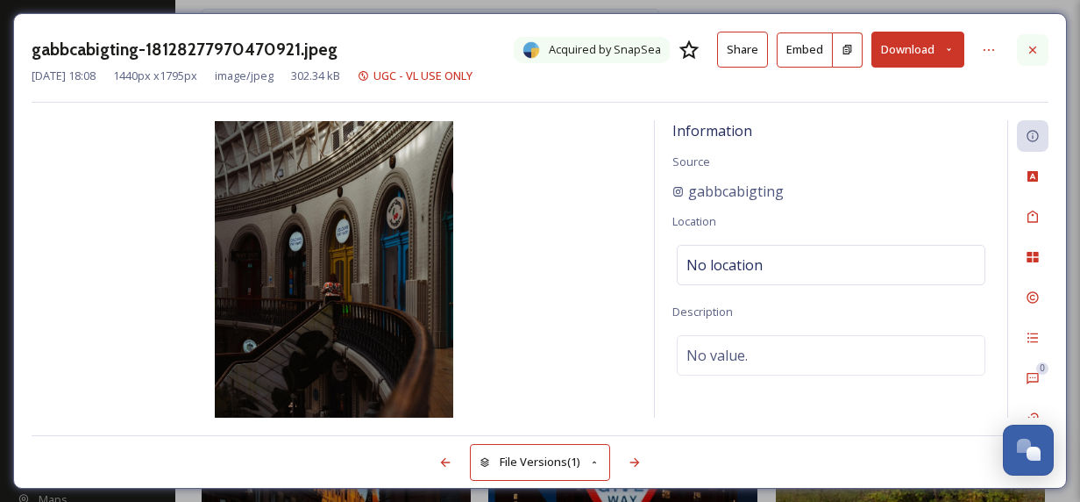
click at [1036, 46] on icon at bounding box center [1033, 50] width 14 height 14
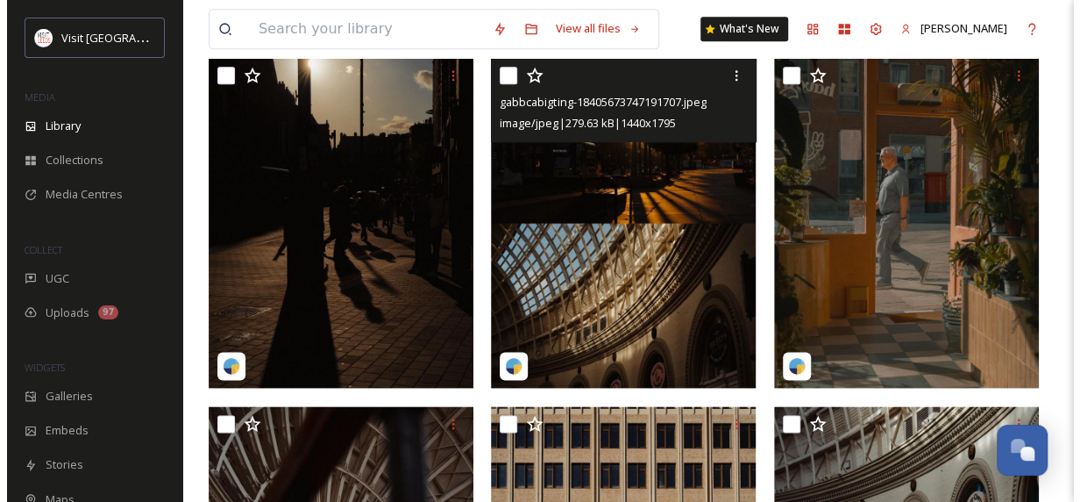
scroll to position [438, 0]
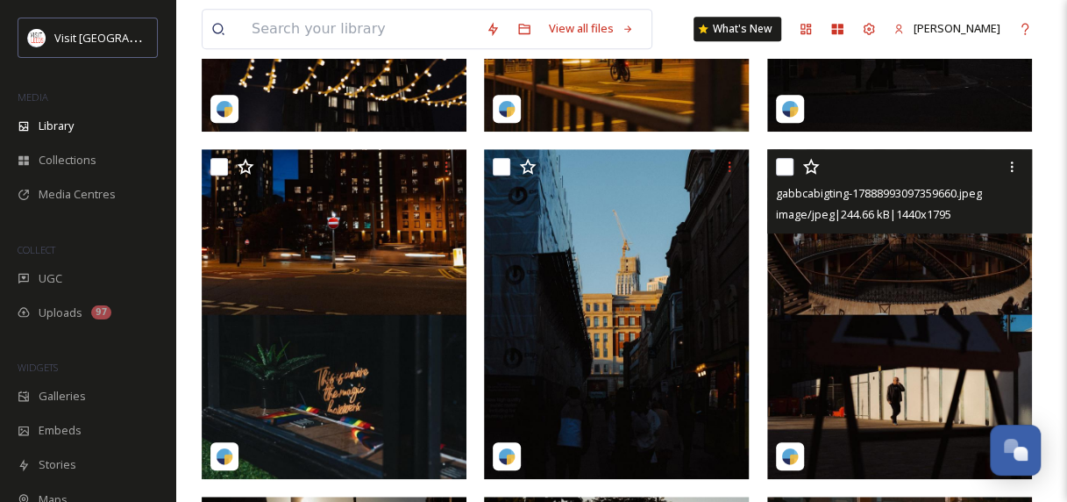
click at [907, 414] on img at bounding box center [899, 314] width 265 height 330
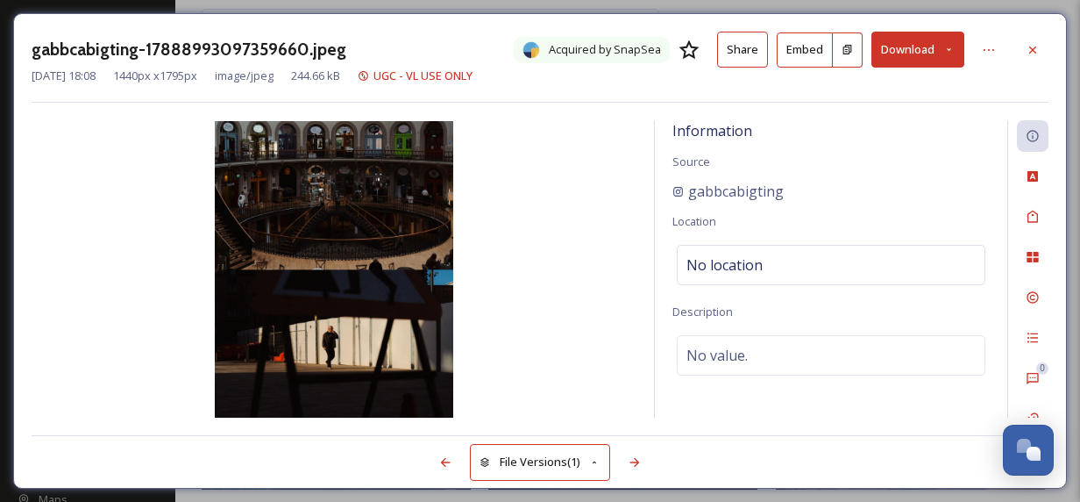
click at [915, 41] on button "Download" at bounding box center [918, 50] width 93 height 36
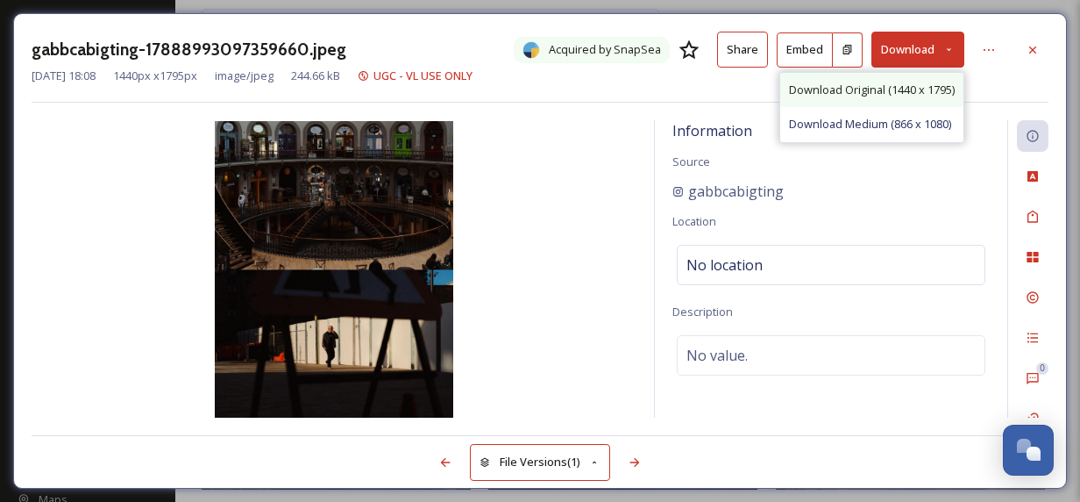
click at [887, 92] on span "Download Original (1440 x 1795)" at bounding box center [872, 90] width 166 height 17
